Goal: Task Accomplishment & Management: Manage account settings

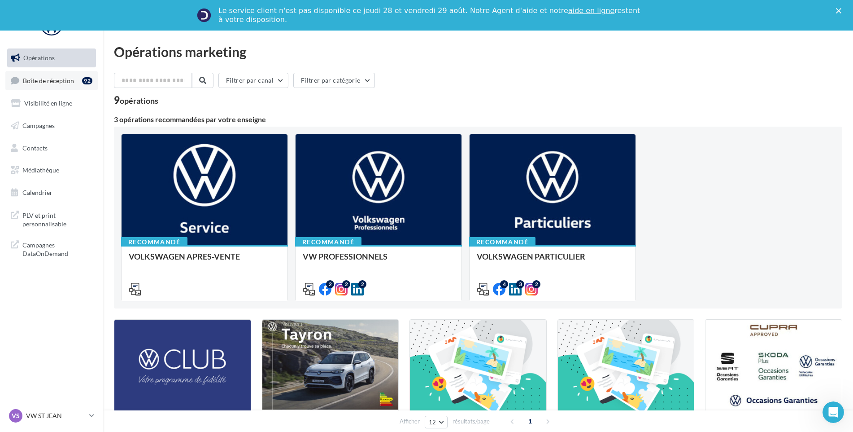
click at [61, 72] on link "Boîte de réception 92" at bounding box center [51, 80] width 92 height 19
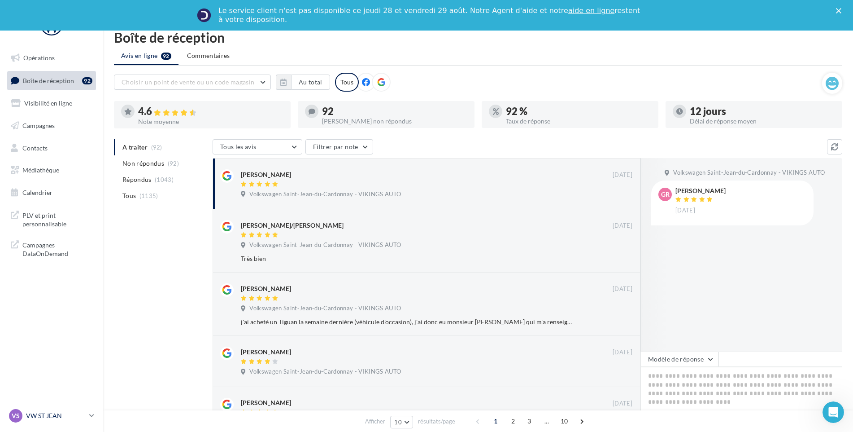
click at [85, 410] on div "VS VW ST JEAN vw-stj-vau" at bounding box center [47, 415] width 77 height 13
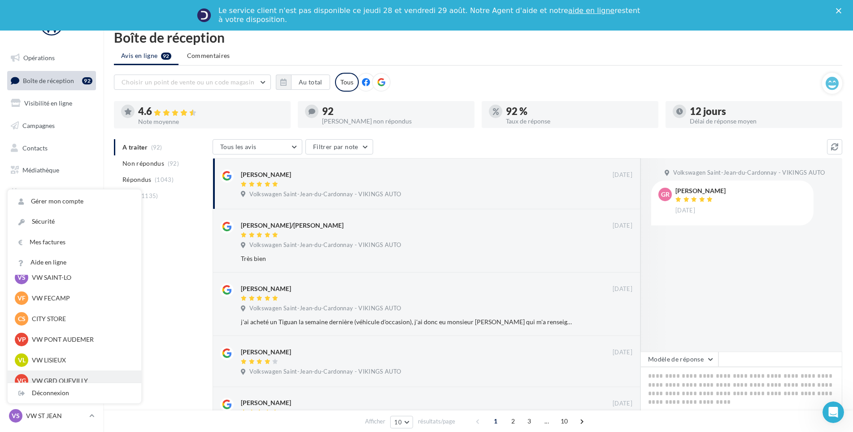
scroll to position [65, 0]
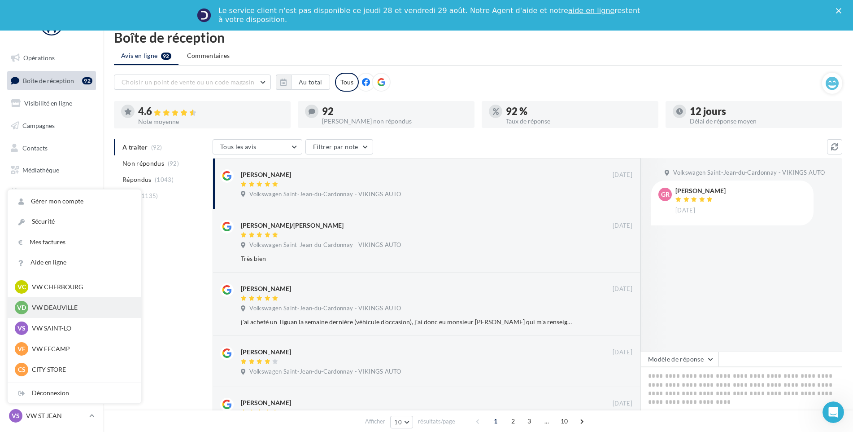
click at [105, 311] on p "VW DEAUVILLE" at bounding box center [81, 307] width 99 height 9
